Goal: Task Accomplishment & Management: Manage account settings

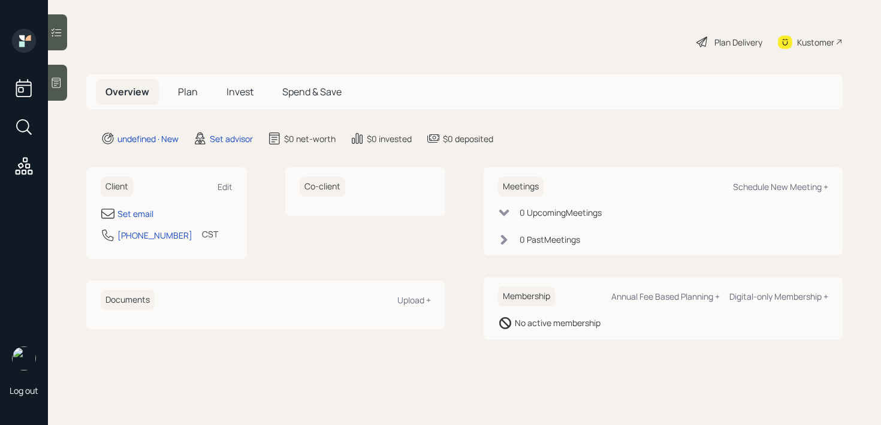
click at [138, 210] on div "Set email" at bounding box center [136, 213] width 36 height 13
select select "America/Chicago"
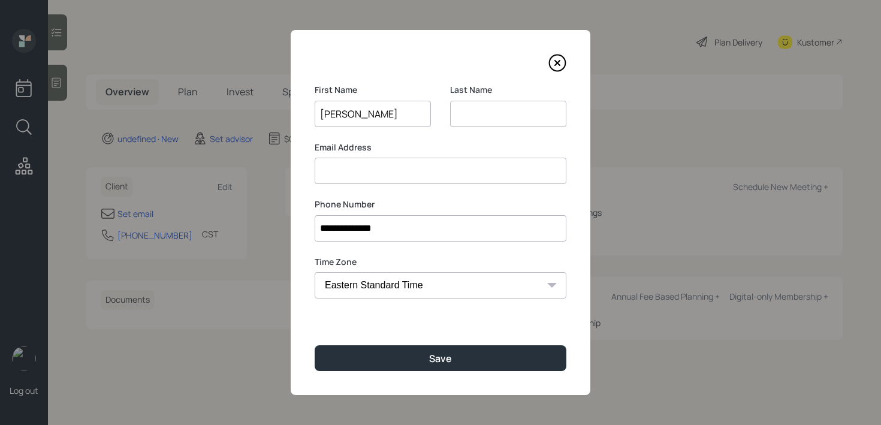
type input "Michelle"
type input "Franckowiak"
click at [363, 379] on div "**********" at bounding box center [441, 212] width 300 height 365
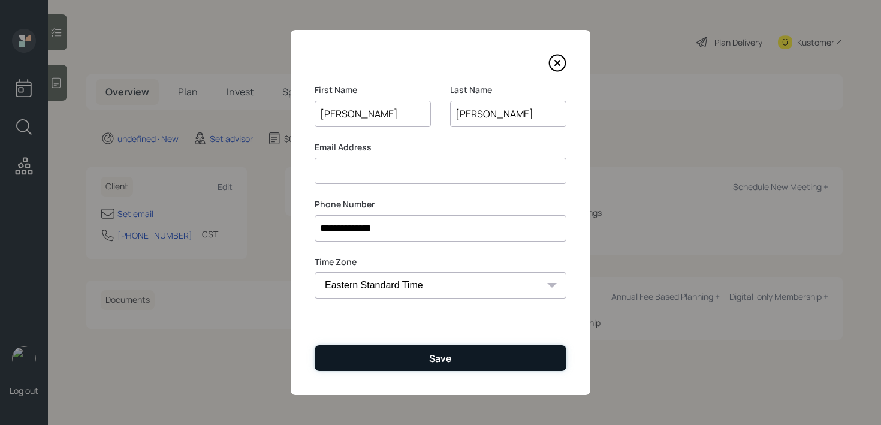
click at [367, 360] on button "Save" at bounding box center [441, 358] width 252 height 26
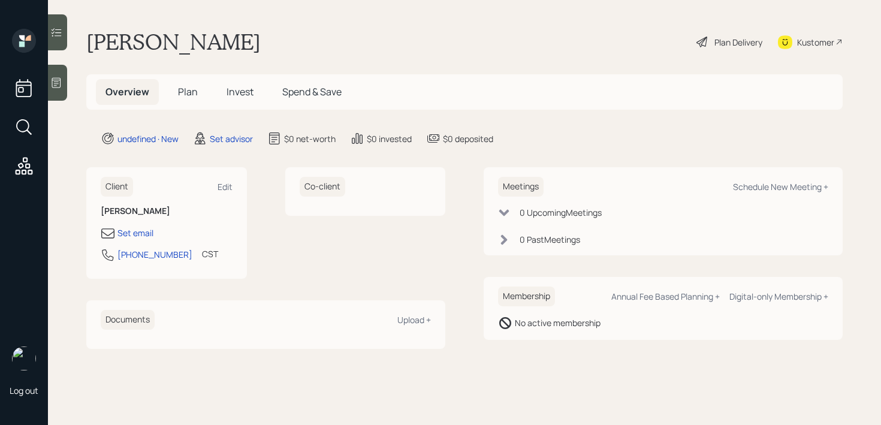
click at [67, 79] on div at bounding box center [57, 83] width 19 height 36
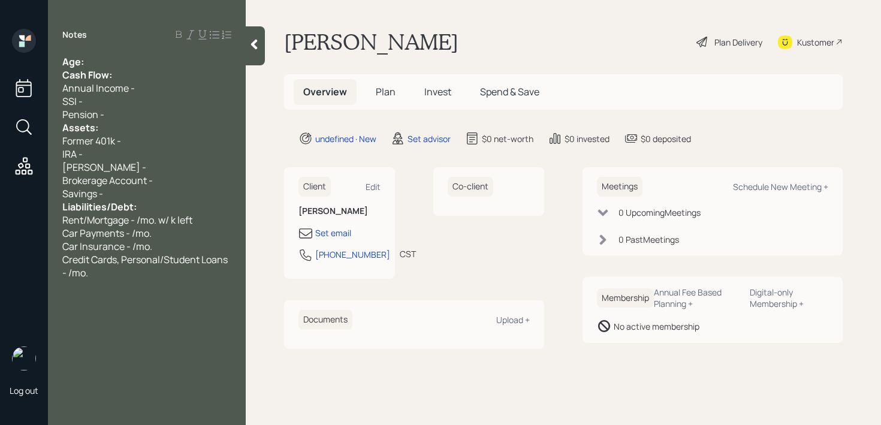
click at [196, 51] on div "Notes Age: Cash Flow: Annual Income - SSI - Pension - Assets: Former 401k - IRA…" at bounding box center [147, 220] width 198 height 382
click at [189, 59] on div "Age:" at bounding box center [146, 61] width 169 height 13
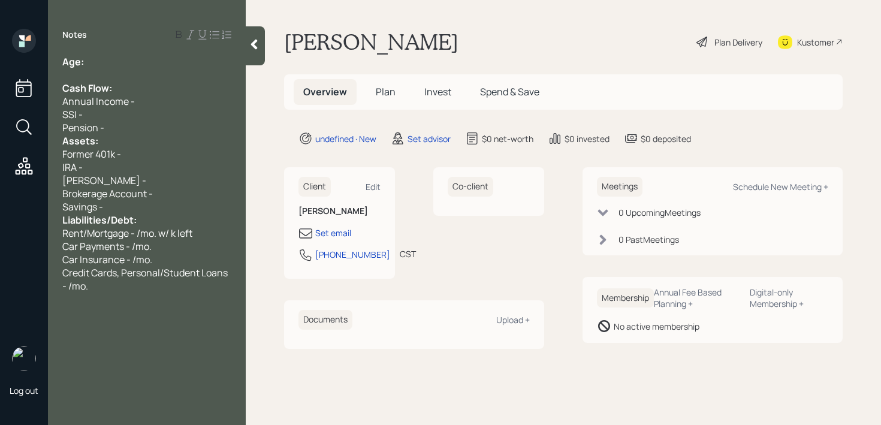
click at [170, 128] on div "Pension -" at bounding box center [146, 127] width 169 height 13
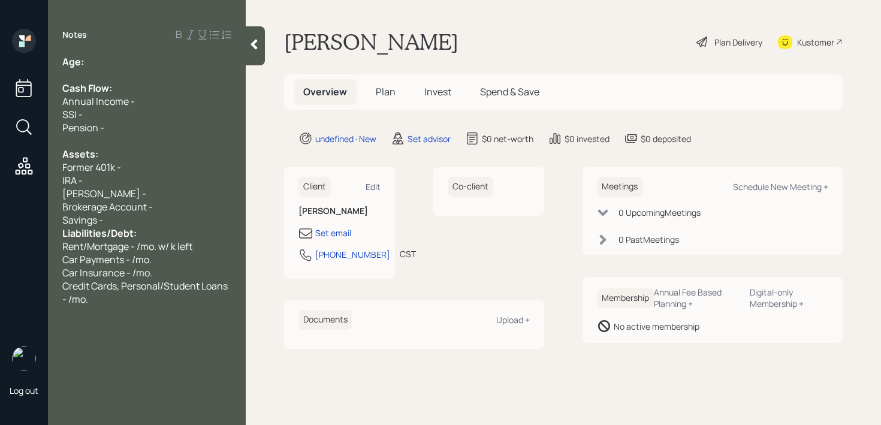
click at [165, 222] on div "Savings -" at bounding box center [146, 219] width 169 height 13
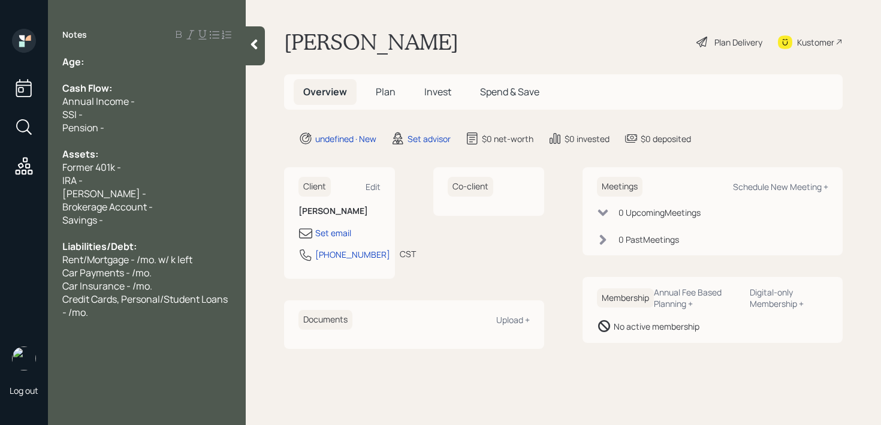
click at [108, 68] on div at bounding box center [146, 74] width 169 height 13
click at [112, 67] on div "Age:" at bounding box center [146, 61] width 169 height 13
drag, startPoint x: 98, startPoint y: 68, endPoint x: 87, endPoint y: 67, distance: 10.9
click at [87, 67] on div "Age: 58 Cash Flow: Annual Income - SSI - Pension - Assets: Former 401k - IRA - …" at bounding box center [146, 187] width 169 height 264
click at [144, 83] on div "Cash Flow:" at bounding box center [146, 88] width 169 height 13
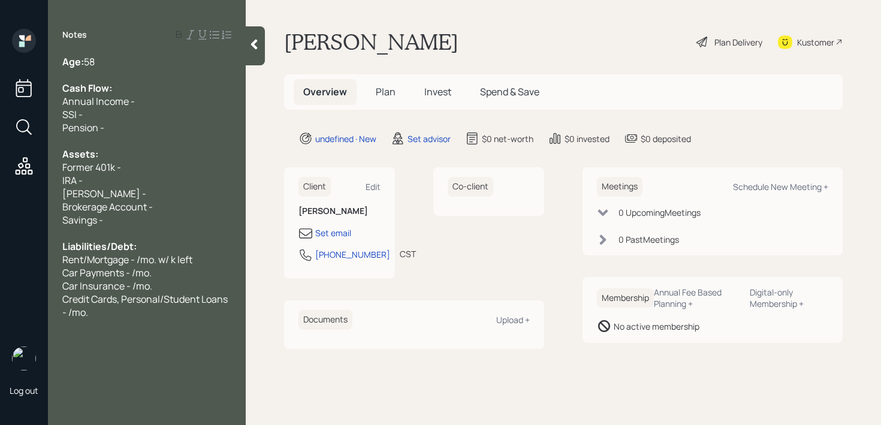
click at [153, 101] on div "Annual Income -" at bounding box center [146, 101] width 169 height 13
click at [143, 156] on div "Assets:" at bounding box center [146, 153] width 169 height 13
click at [141, 170] on div "Former 401k -" at bounding box center [146, 167] width 169 height 13
drag, startPoint x: 142, startPoint y: 169, endPoint x: 66, endPoint y: 169, distance: 76.1
click at [66, 169] on div "Former 401k -" at bounding box center [146, 167] width 169 height 13
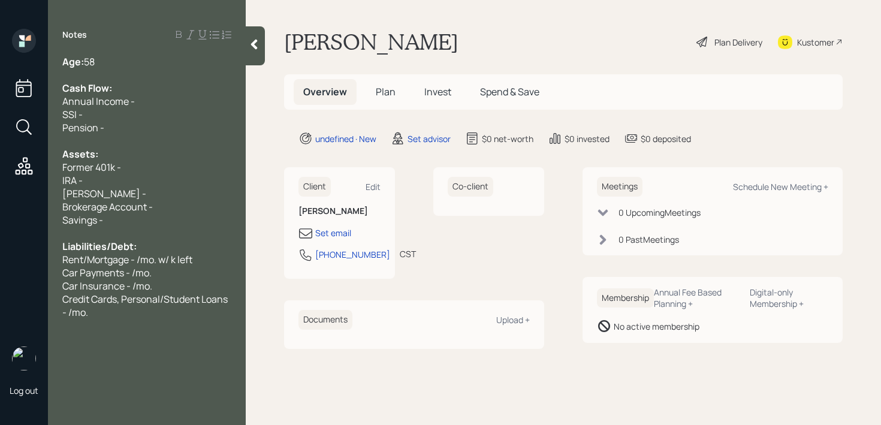
click at [96, 168] on span "Former 401k -" at bounding box center [91, 167] width 59 height 13
drag, startPoint x: 95, startPoint y: 168, endPoint x: 64, endPoint y: 168, distance: 30.6
click at [69, 168] on span "Former 401k -" at bounding box center [91, 167] width 59 height 13
click at [93, 164] on span "Former 401k -" at bounding box center [91, 167] width 59 height 13
drag, startPoint x: 93, startPoint y: 164, endPoint x: 35, endPoint y: 164, distance: 57.6
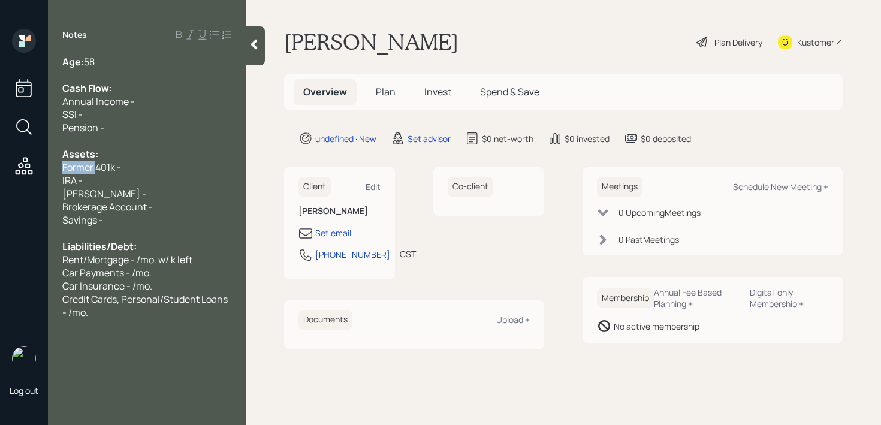
click at [39, 164] on div "Log out Notes Age: 58 Cash Flow: Annual Income - SSI - Pension - Assets: Former…" at bounding box center [440, 212] width 881 height 425
click at [64, 164] on span "Former 401k -" at bounding box center [91, 167] width 59 height 13
drag, startPoint x: 92, startPoint y: 165, endPoint x: 25, endPoint y: 165, distance: 67.2
click at [32, 165] on div "Log out Notes Age: 58 Cash Flow: Annual Income - SSI - Pension - Assets: Former…" at bounding box center [440, 212] width 881 height 425
click at [93, 168] on span "Former 401k -" at bounding box center [91, 167] width 59 height 13
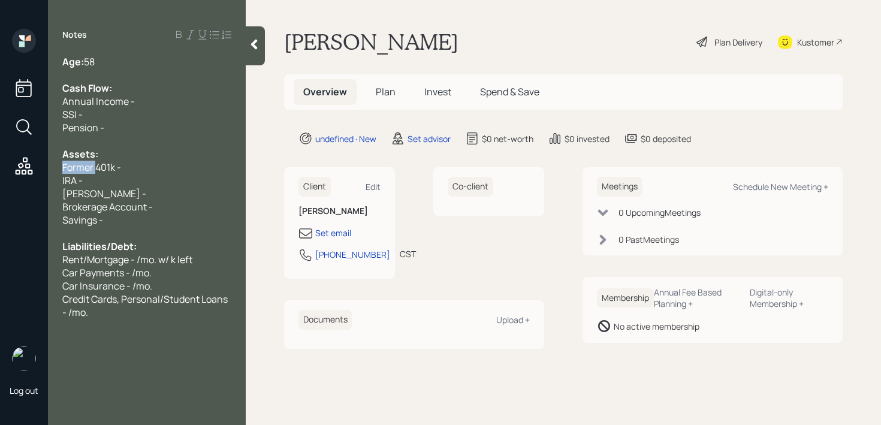
drag, startPoint x: 93, startPoint y: 168, endPoint x: 34, endPoint y: 168, distance: 58.8
click at [40, 168] on div "Log out Notes Age: 58 Cash Flow: Annual Income - SSI - Pension - Assets: Former…" at bounding box center [440, 212] width 881 height 425
click at [100, 167] on span "Former 401k -" at bounding box center [91, 167] width 59 height 13
drag, startPoint x: 94, startPoint y: 167, endPoint x: 0, endPoint y: 167, distance: 94.1
click at [0, 167] on div "Log out Notes Age: 58 Cash Flow: Annual Income - SSI - Pension - Assets: Former…" at bounding box center [440, 212] width 881 height 425
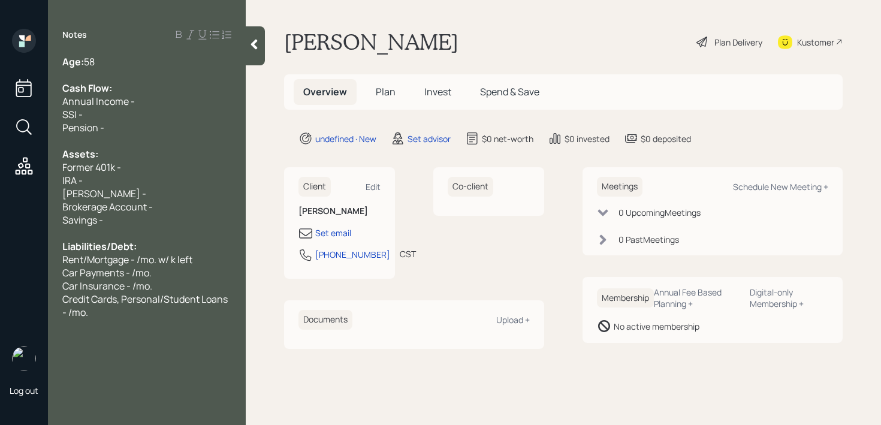
click at [115, 133] on div "Pension -" at bounding box center [146, 127] width 169 height 13
click at [125, 207] on span "Brokerage Account -" at bounding box center [107, 206] width 91 height 13
click at [133, 180] on div "IRA -" at bounding box center [146, 180] width 169 height 13
click at [134, 174] on div "IRA -" at bounding box center [146, 180] width 169 height 13
click at [142, 161] on div "Former 401k -" at bounding box center [146, 167] width 169 height 13
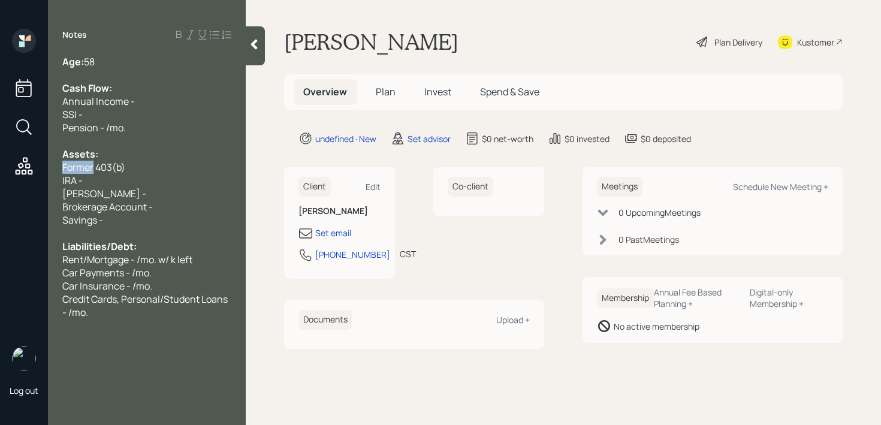
drag, startPoint x: 92, startPoint y: 167, endPoint x: 22, endPoint y: 167, distance: 70.7
click at [22, 167] on div "Log out Notes Age: 58 Cash Flow: Annual Income - SSI - Pension - /mo. Assets: F…" at bounding box center [440, 212] width 881 height 425
click at [174, 171] on div "Current 403(b)" at bounding box center [146, 167] width 169 height 13
drag, startPoint x: 165, startPoint y: 168, endPoint x: 56, endPoint y: 162, distance: 109.3
click at [56, 163] on div "Age: 58 Cash Flow: Annual Income - SSI - Pension - /mo. Assets: Current 403(b) …" at bounding box center [147, 187] width 198 height 264
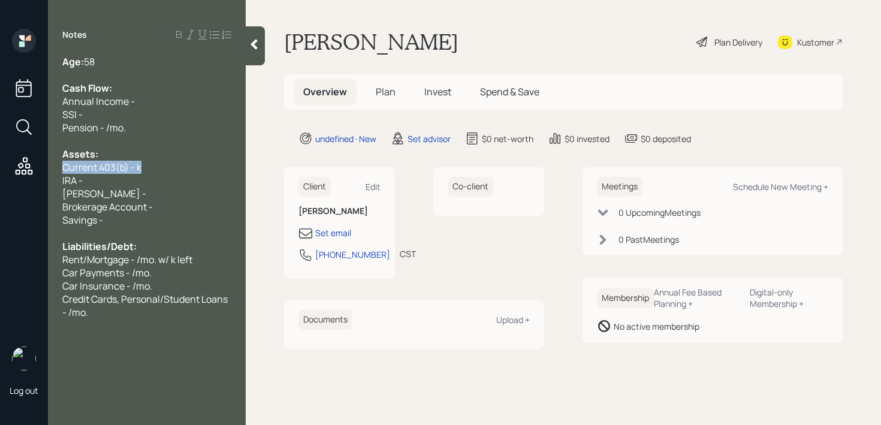
drag, startPoint x: 170, startPoint y: 165, endPoint x: 45, endPoint y: 165, distance: 124.7
click at [45, 165] on div "Log out Notes Age: 58 Cash Flow: Annual Income - SSI - Pension - /mo. Assets: C…" at bounding box center [440, 212] width 881 height 425
click at [151, 169] on div "Current 403(b) - k" at bounding box center [146, 167] width 169 height 13
click at [151, 173] on div "Current 403(b) - k" at bounding box center [146, 167] width 169 height 13
click at [150, 171] on div "Current 403(b) - k" at bounding box center [146, 167] width 169 height 13
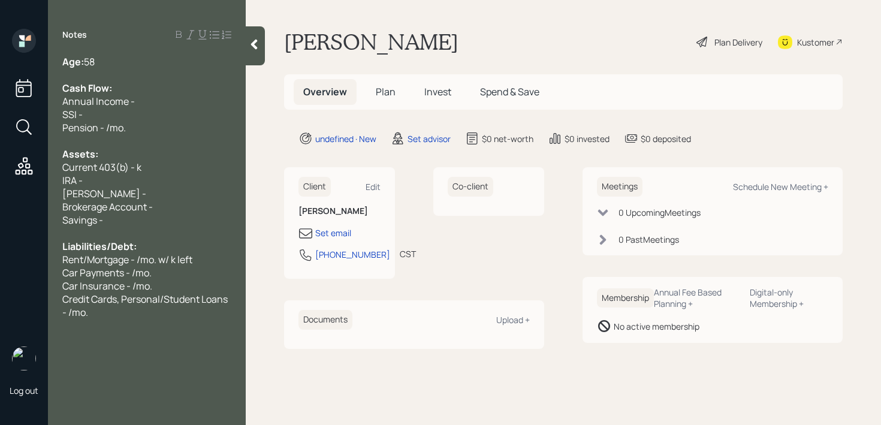
click at [150, 180] on div "IRA -" at bounding box center [146, 180] width 169 height 13
drag, startPoint x: 166, startPoint y: 179, endPoint x: 32, endPoint y: 179, distance: 133.7
click at [32, 179] on div "Log out Notes Age: 58 Cash Flow: Annual Income - SSI - Pension - /mo. Assets: C…" at bounding box center [440, 212] width 881 height 425
drag, startPoint x: 147, startPoint y: 162, endPoint x: 41, endPoint y: 159, distance: 106.2
click at [46, 159] on div "Log out Notes Age: 58 Cash Flow: Annual Income - SSI - Pension - /mo. Assets: C…" at bounding box center [440, 212] width 881 height 425
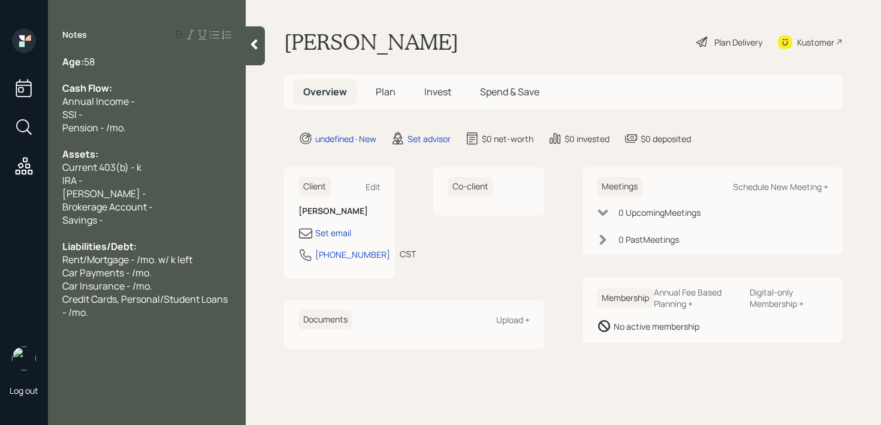
click at [139, 170] on span "Current 403(b) - k" at bounding box center [101, 167] width 79 height 13
drag, startPoint x: 170, startPoint y: 164, endPoint x: 0, endPoint y: 164, distance: 170.3
click at [0, 164] on div "Log out Notes Age: 58 Cash Flow: Annual Income - SSI - Pension - /mo. Assets: C…" at bounding box center [440, 212] width 881 height 425
click at [107, 181] on div "IRA -" at bounding box center [146, 180] width 169 height 13
click at [107, 187] on div "Roth IRA -" at bounding box center [146, 193] width 169 height 13
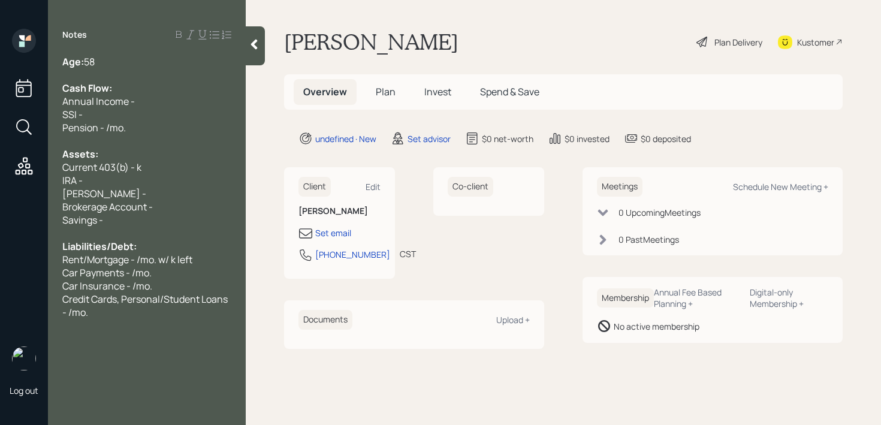
click at [123, 189] on div "Roth IRA -" at bounding box center [146, 193] width 169 height 13
drag, startPoint x: 144, startPoint y: 194, endPoint x: 161, endPoint y: 210, distance: 24.2
click at [144, 194] on div "Roth IRA -" at bounding box center [146, 193] width 169 height 13
click at [179, 221] on div "Savings -" at bounding box center [146, 219] width 169 height 13
click at [180, 202] on div "Brokerage Account -" at bounding box center [146, 206] width 169 height 13
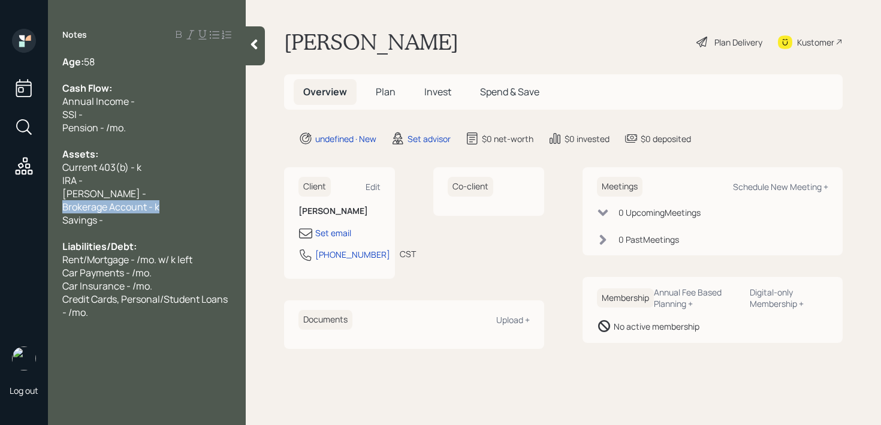
drag, startPoint x: 188, startPoint y: 210, endPoint x: 0, endPoint y: 207, distance: 188.3
click at [0, 210] on div "Log out Notes Age: 58 Cash Flow: Annual Income - SSI - Pension - /mo. Assets: C…" at bounding box center [440, 212] width 881 height 425
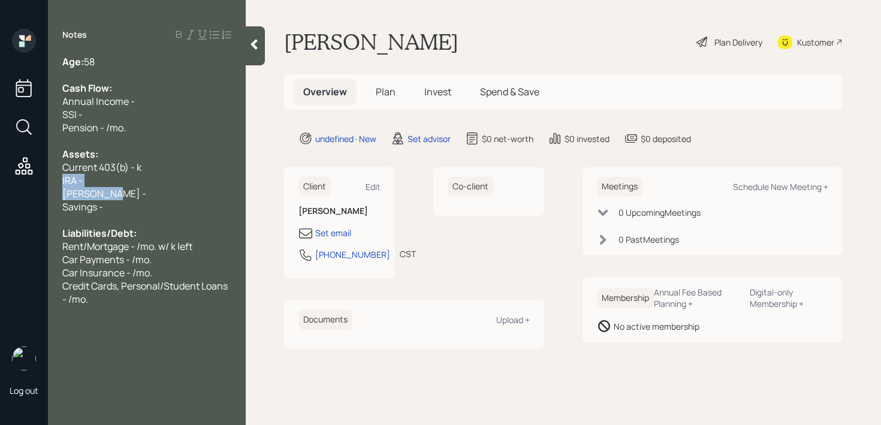
drag, startPoint x: 125, startPoint y: 188, endPoint x: 56, endPoint y: 176, distance: 70.1
click at [55, 176] on div "Age: 58 Cash Flow: Annual Income - SSI - Pension - /mo. Assets: Current 403(b) …" at bounding box center [147, 180] width 198 height 251
click at [161, 61] on div "Age: 58" at bounding box center [146, 61] width 169 height 13
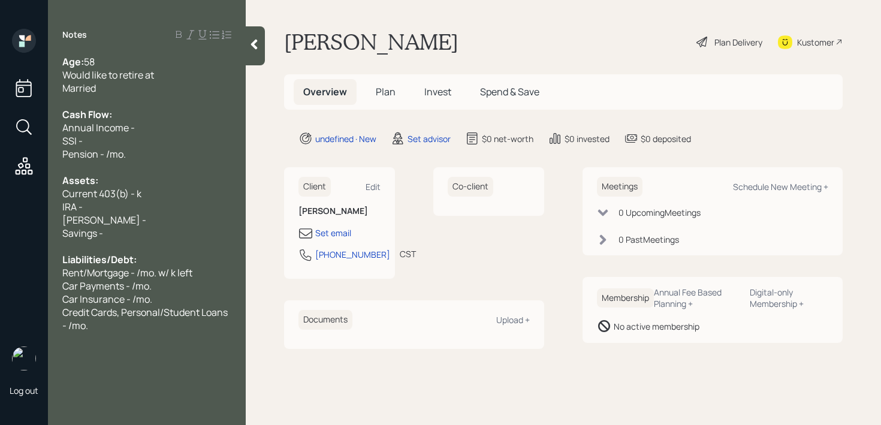
click at [221, 74] on div "Would like to retire at" at bounding box center [146, 74] width 169 height 13
click at [168, 200] on div "IRA -" at bounding box center [146, 206] width 169 height 13
drag, startPoint x: 170, startPoint y: 197, endPoint x: 0, endPoint y: 197, distance: 169.7
click at [0, 197] on div "Log out Notes Age: 58 Would like to retire at 62 Married Cash Flow: Annual Inco…" at bounding box center [440, 212] width 881 height 425
click at [134, 208] on div "IRA -" at bounding box center [146, 206] width 169 height 13
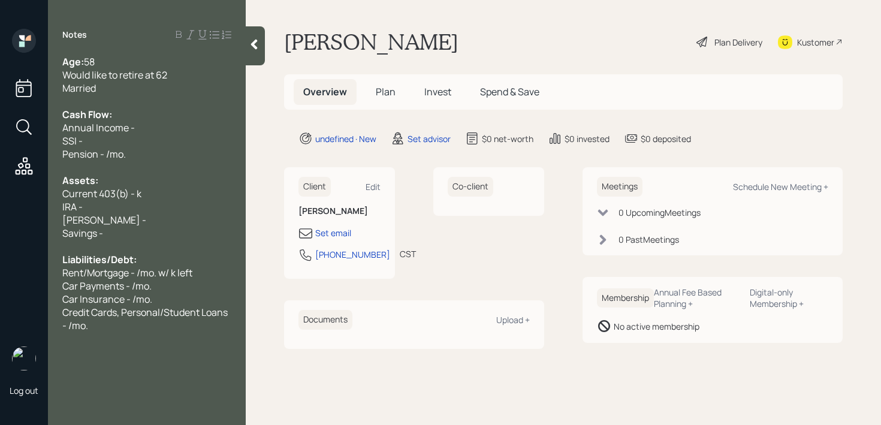
click at [138, 219] on div "Roth IRA -" at bounding box center [146, 219] width 169 height 13
click at [140, 231] on div "Savings -" at bounding box center [146, 233] width 169 height 13
click at [113, 228] on div "Savings - k" at bounding box center [146, 233] width 169 height 13
click at [110, 230] on div "Savings - k" at bounding box center [146, 233] width 169 height 13
click at [106, 230] on span "Savings - k" at bounding box center [85, 233] width 47 height 13
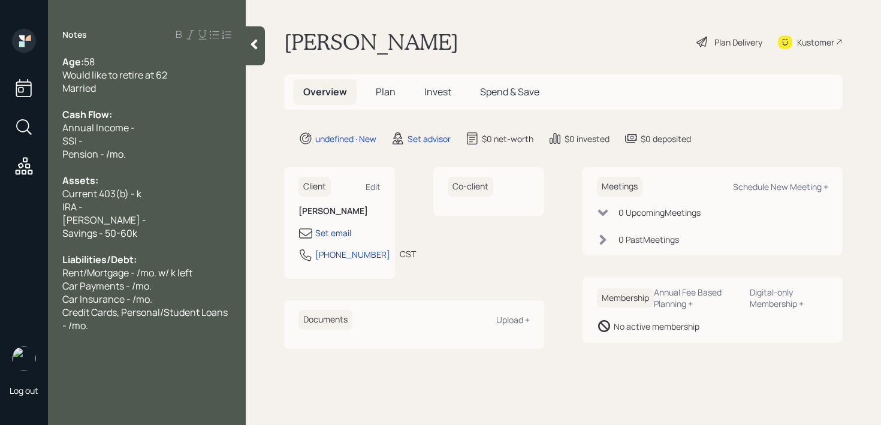
click at [156, 217] on div "Roth IRA -" at bounding box center [146, 219] width 169 height 13
drag, startPoint x: 156, startPoint y: 223, endPoint x: 5, endPoint y: 224, distance: 151.1
click at [5, 224] on div "Log out Notes Age: 58 Would like to retire at 62 Married Cash Flow: Annual Inco…" at bounding box center [440, 212] width 881 height 425
click at [83, 219] on span "Roth IRA -" at bounding box center [104, 219] width 84 height 13
drag, startPoint x: 61, startPoint y: 227, endPoint x: 0, endPoint y: 227, distance: 61.2
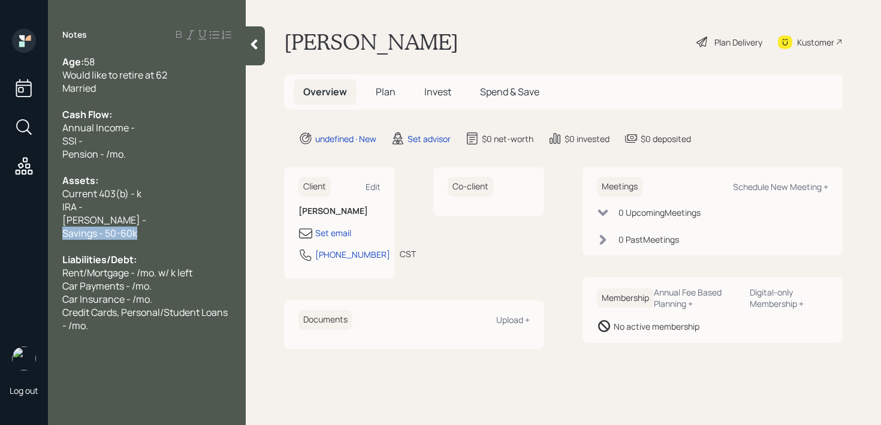
click at [0, 227] on div "Log out Notes Age: 58 Would like to retire at 62 Married Cash Flow: Annual Inco…" at bounding box center [440, 212] width 881 height 425
click at [133, 240] on div at bounding box center [146, 246] width 169 height 13
click at [168, 231] on div "Savings - 50-60k" at bounding box center [146, 233] width 169 height 13
click at [165, 233] on div "Savings - 50-60k" at bounding box center [146, 233] width 169 height 13
click at [165, 278] on span "Rent/Mortgage - /mo. w/ k left" at bounding box center [127, 272] width 130 height 13
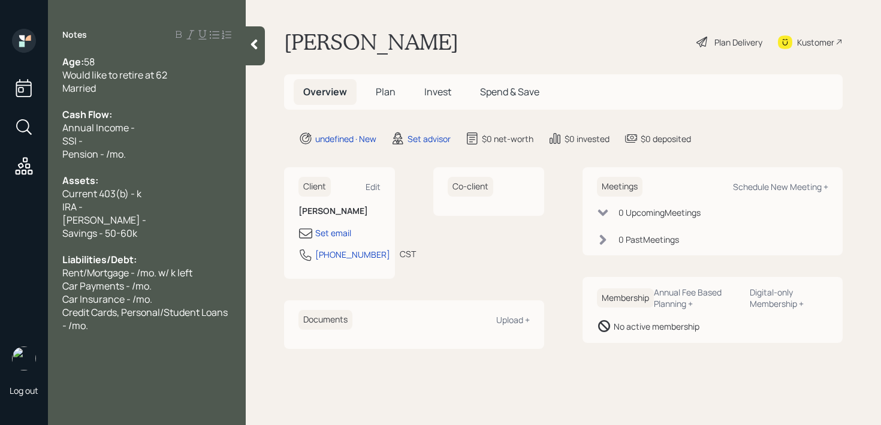
click at [163, 248] on div at bounding box center [146, 246] width 169 height 13
click at [167, 233] on div "Savings - 50-60k" at bounding box center [146, 233] width 169 height 13
click at [167, 204] on div "IRA -" at bounding box center [146, 206] width 169 height 13
click at [100, 331] on div "Credit Cards, Personal/Student Loans - /mo." at bounding box center [146, 319] width 169 height 26
click at [343, 239] on div "Set email" at bounding box center [333, 233] width 36 height 13
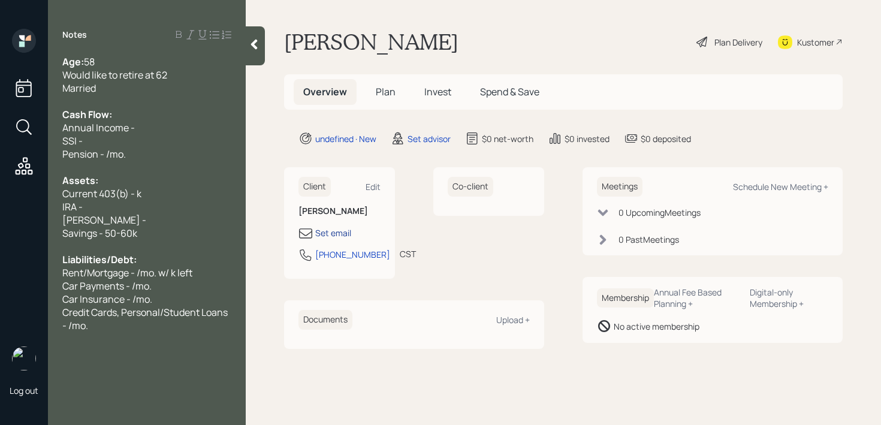
select select "America/Chicago"
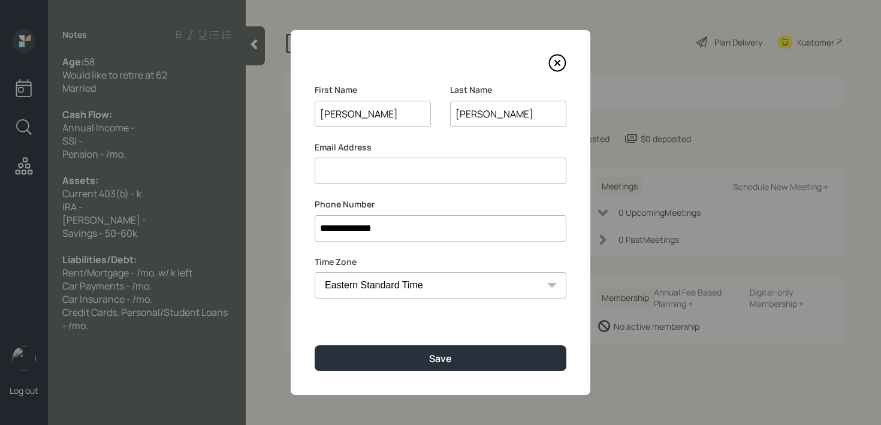
click at [390, 167] on input at bounding box center [441, 171] width 252 height 26
drag, startPoint x: 482, startPoint y: 170, endPoint x: 257, endPoint y: 170, distance: 224.8
click at [266, 170] on div "**********" at bounding box center [440, 212] width 881 height 425
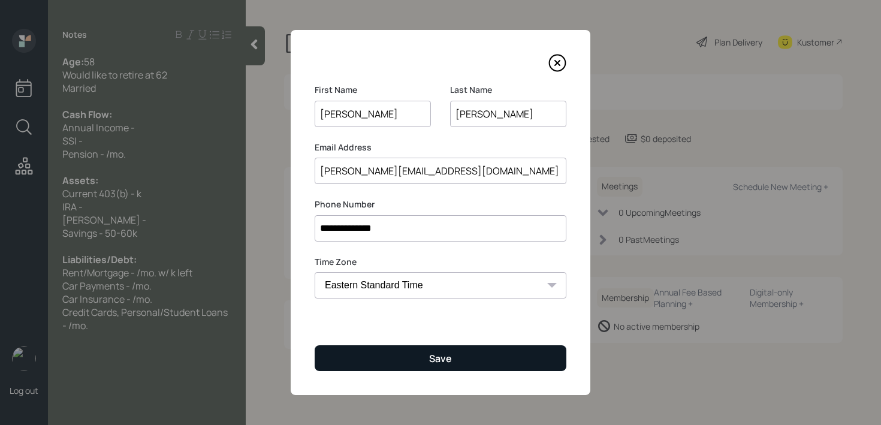
type input "michellefranckowiak@yahoo.com"
click at [462, 364] on button "Save" at bounding box center [441, 358] width 252 height 26
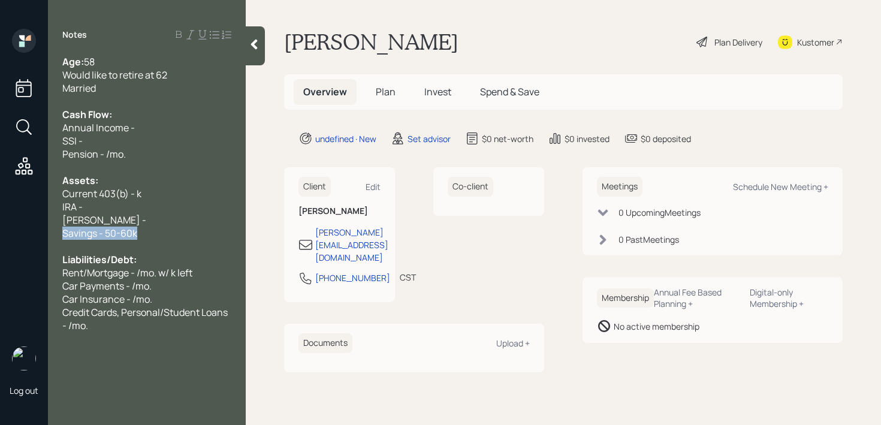
drag, startPoint x: 40, startPoint y: 234, endPoint x: 0, endPoint y: 232, distance: 39.6
click at [0, 232] on div "Log out Notes Age: 58 Would like to retire at 62 Married Cash Flow: Annual Inco…" at bounding box center [440, 212] width 881 height 425
click at [167, 234] on div "Savings - 50-60k" at bounding box center [146, 233] width 169 height 13
